Goal: Information Seeking & Learning: Learn about a topic

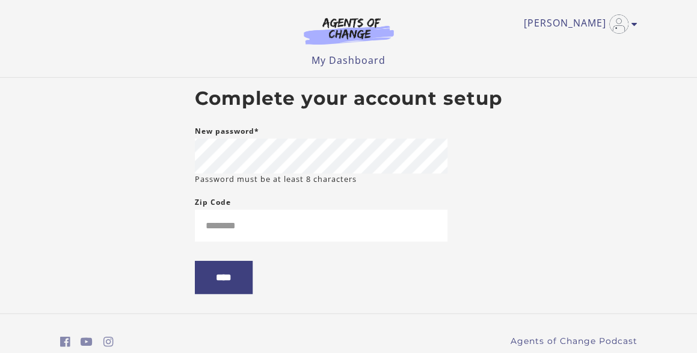
click at [527, 163] on body "Skip to main content [PERSON_NAME] My Account Support Sign Out Toggle menu Menu…" at bounding box center [348, 176] width 697 height 353
click at [489, 159] on main "Complete your account setup New password* Password must be at least 8 character…" at bounding box center [348, 195] width 327 height 235
click at [581, 179] on body "Skip to main content [PERSON_NAME] My Account Support Sign Out Toggle menu Menu…" at bounding box center [348, 176] width 697 height 353
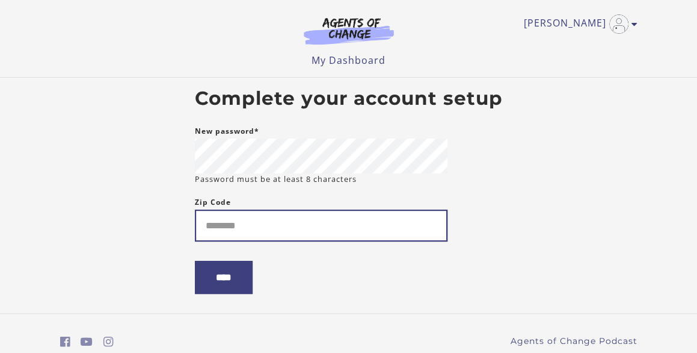
click at [345, 224] on input "Zip Code" at bounding box center [321, 225] width 253 height 32
type input "*****"
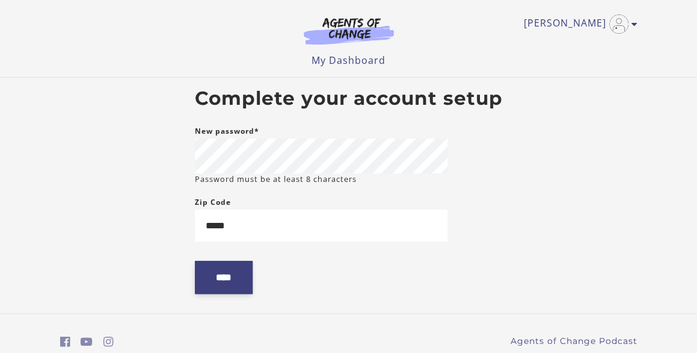
click at [237, 277] on input "****" at bounding box center [224, 276] width 58 height 33
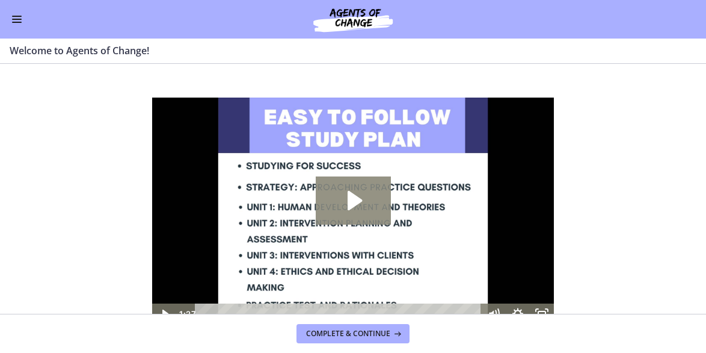
click at [360, 197] on icon "Play Video: c1o6hcmjueu5qasqsu00.mp4" at bounding box center [353, 200] width 75 height 48
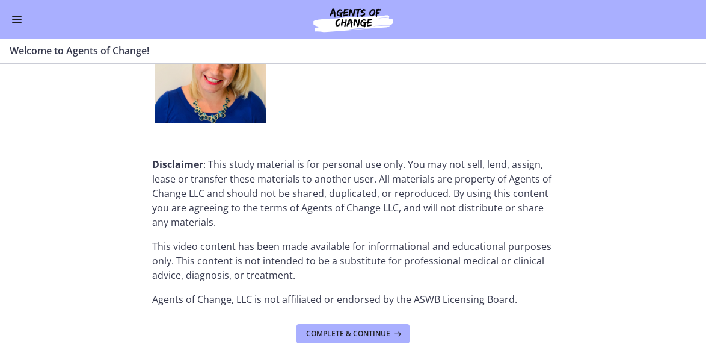
scroll to position [1635, 0]
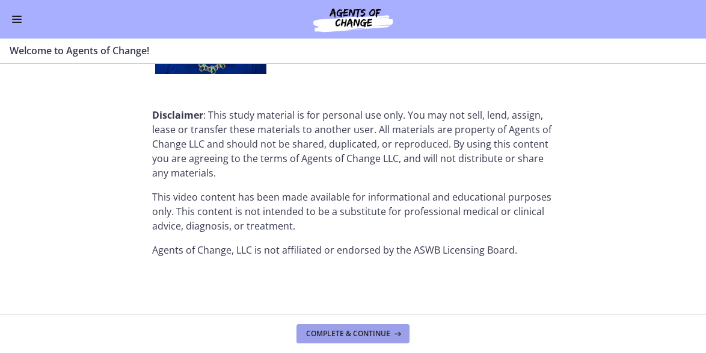
click at [377, 326] on button "Complete & continue" at bounding box center [353, 333] width 113 height 19
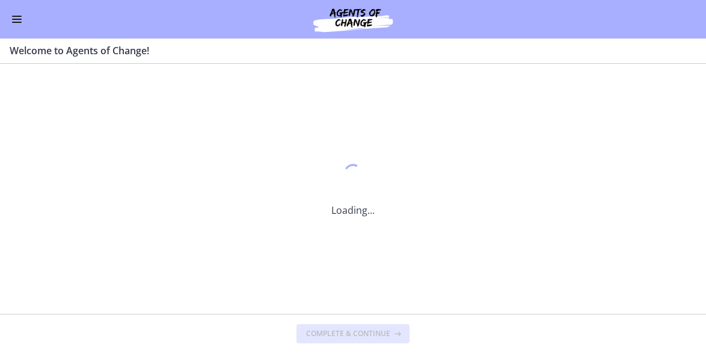
scroll to position [0, 0]
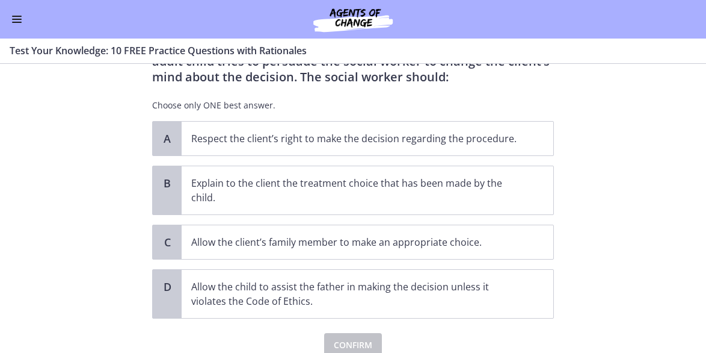
scroll to position [95, 0]
